Goal: Task Accomplishment & Management: Manage account settings

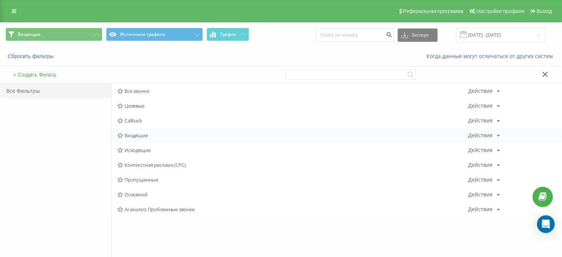
click at [140, 136] on span "Входящие" at bounding box center [293, 135] width 351 height 5
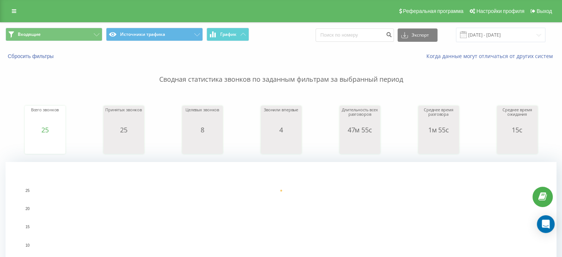
click at [84, 41] on span "Входящие Источники трафика График" at bounding box center [141, 35] width 270 height 14
click at [71, 39] on button "Входящие" at bounding box center [54, 34] width 97 height 13
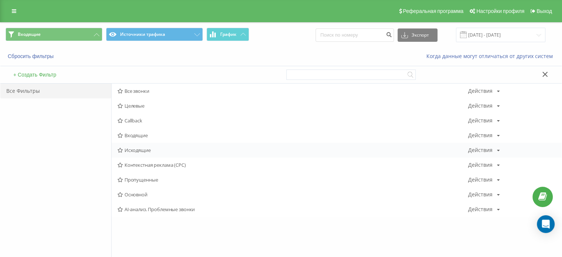
click at [135, 151] on span "Исходящие" at bounding box center [293, 149] width 351 height 5
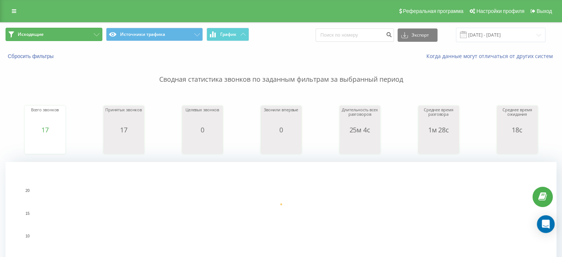
click at [85, 39] on button "Исходящие" at bounding box center [54, 34] width 97 height 13
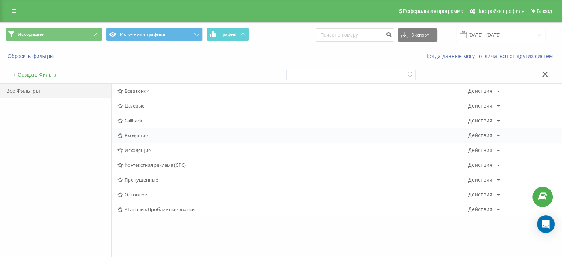
click at [142, 136] on span "Входящие" at bounding box center [293, 135] width 351 height 5
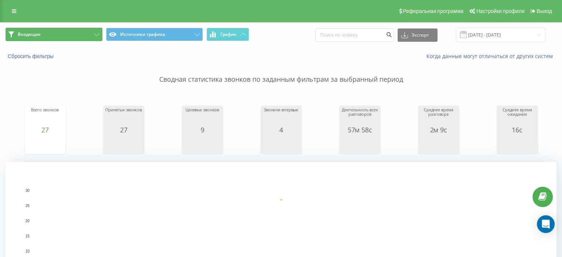
click at [71, 31] on button "Входящие" at bounding box center [54, 34] width 97 height 13
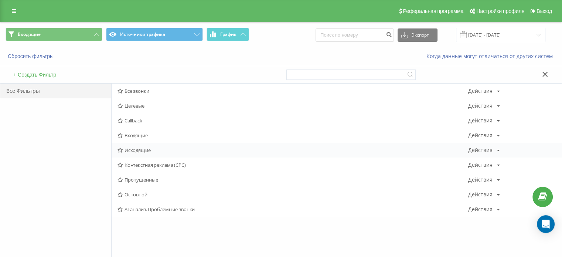
click at [144, 150] on span "Исходящие" at bounding box center [293, 149] width 351 height 5
